Goal: Communication & Community: Answer question/provide support

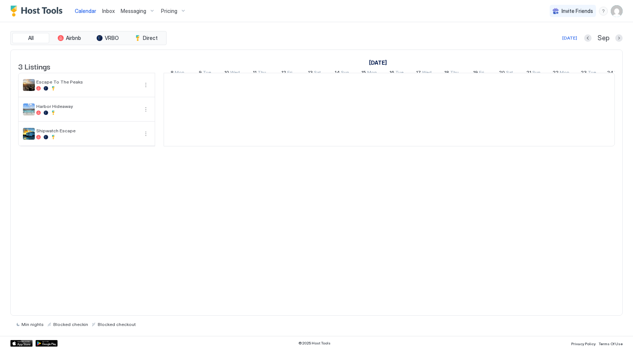
scroll to position [0, 411]
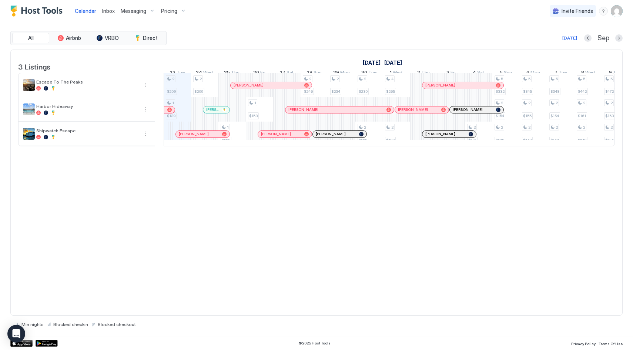
click at [105, 14] on link "Inbox" at bounding box center [108, 11] width 13 height 8
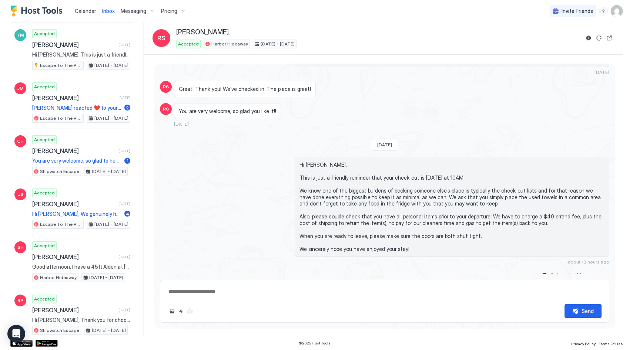
scroll to position [1159, 0]
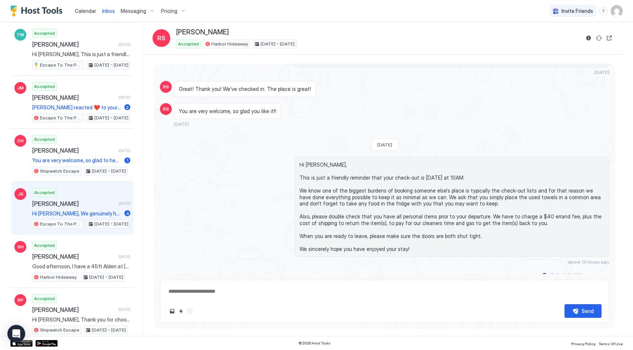
click at [87, 200] on span "[PERSON_NAME]" at bounding box center [73, 203] width 83 height 7
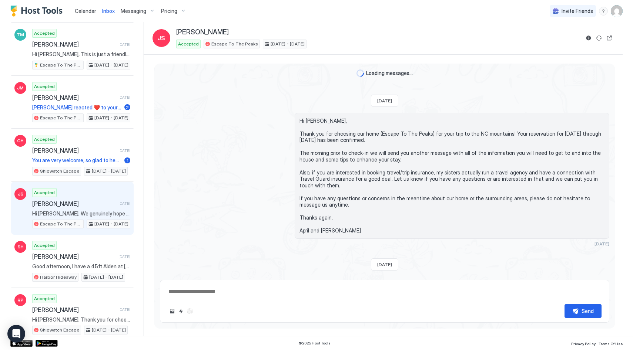
scroll to position [1402, 0]
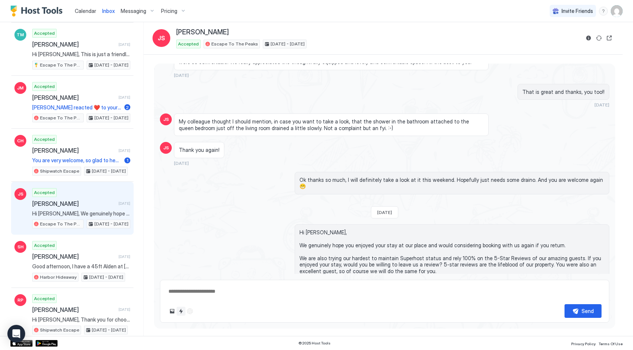
click at [180, 311] on button "Quick reply" at bounding box center [180, 311] width 9 height 9
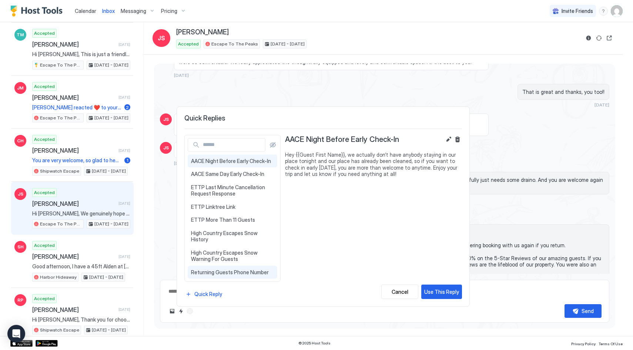
click at [213, 274] on span "Returning Guests Phone Number" at bounding box center [232, 272] width 83 height 7
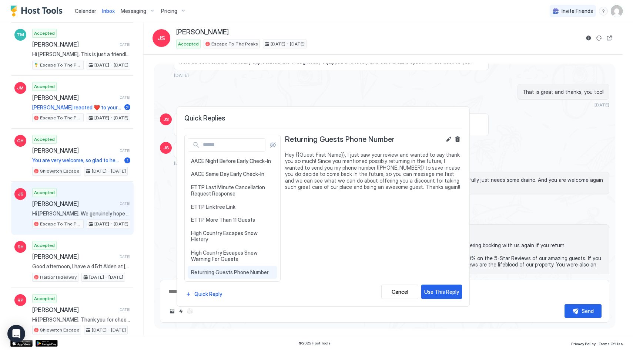
click at [462, 291] on div "Quick Replies AACE Night Before Early Check-In Hey {{Guest First Name}}, we act…" at bounding box center [322, 207] width 293 height 200
click at [445, 293] on div "Use This Reply" at bounding box center [441, 292] width 35 height 8
type textarea "*"
type textarea "**********"
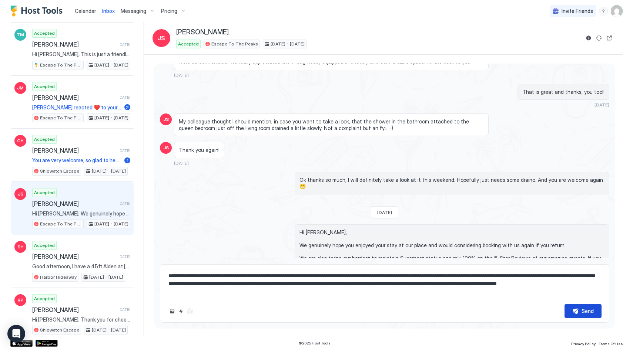
click at [579, 311] on button "Send" at bounding box center [582, 311] width 37 height 14
type textarea "*"
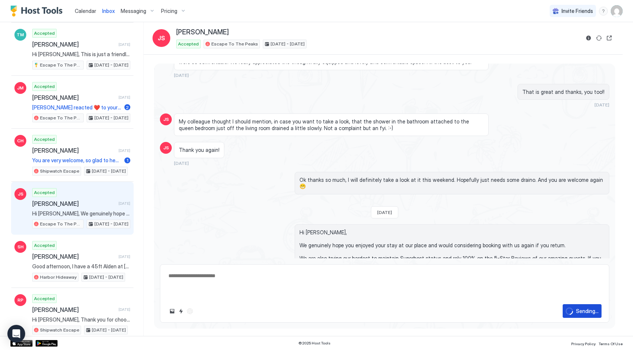
type textarea "*"
